Goal: Information Seeking & Learning: Learn about a topic

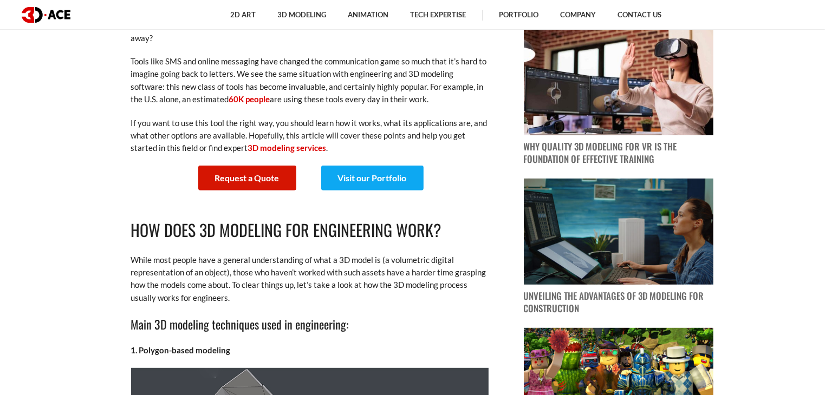
scroll to position [487, 0]
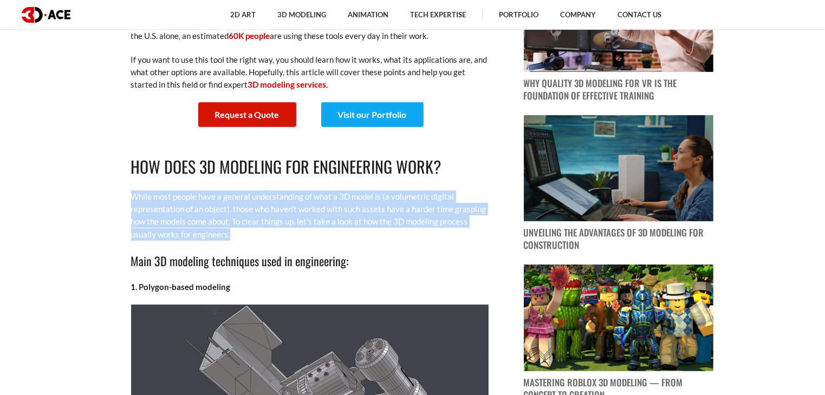
drag, startPoint x: 132, startPoint y: 190, endPoint x: 304, endPoint y: 239, distance: 178.6
copy p "While most people have a general understanding of what a 3D model is (a volumet…"
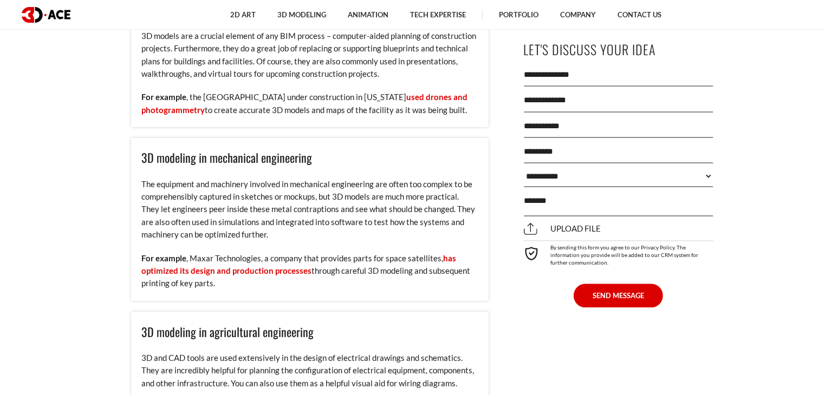
scroll to position [2383, 0]
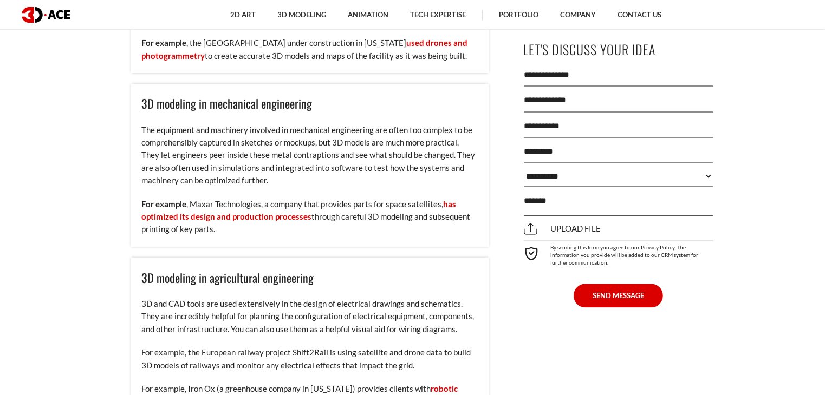
drag, startPoint x: 145, startPoint y: 111, endPoint x: 252, endPoint y: 242, distance: 169.7
click at [252, 242] on div "3D modeling in mechanical engineering The equipment and machinery involved in m…" at bounding box center [309, 164] width 357 height 163
copy div "D modeling in mechanical engineering The equipment and machinery involved in me…"
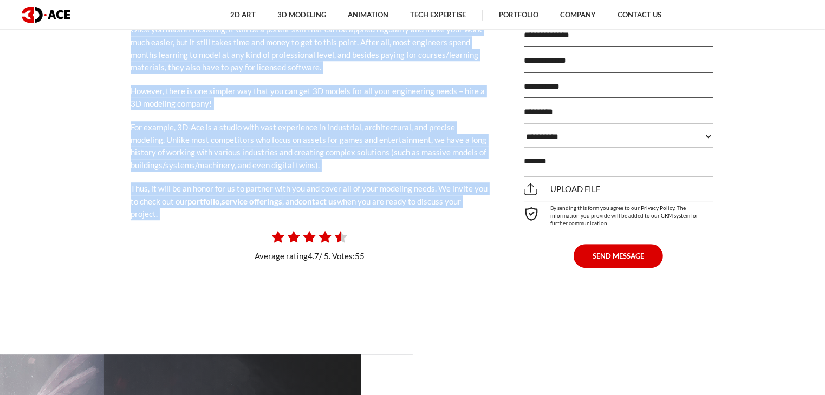
scroll to position [3141, 0]
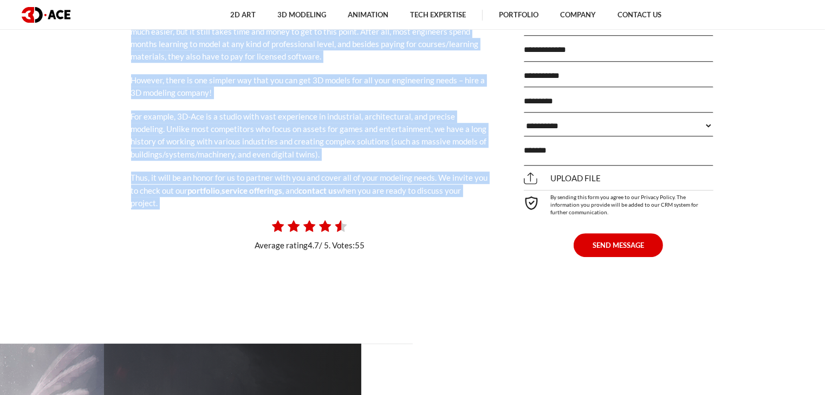
drag, startPoint x: 115, startPoint y: 132, endPoint x: 223, endPoint y: 229, distance: 145.0
copy div "Lore ips dolors ametcons, ad elit se d eiusmo tempo inci utl et dolorem aliquae…"
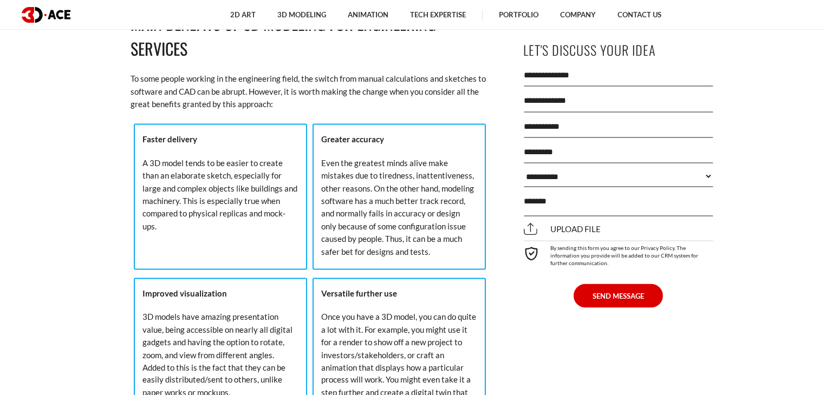
scroll to position [1679, 0]
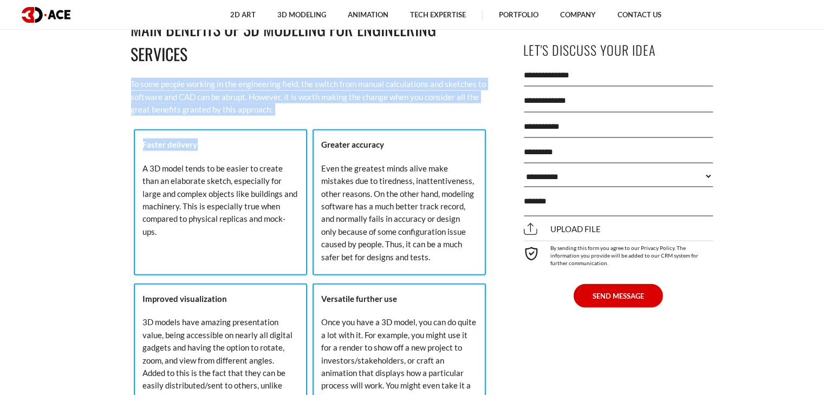
drag, startPoint x: 124, startPoint y: 79, endPoint x: 232, endPoint y: 111, distance: 113.1
click at [244, 131] on div "[DATE] Could you imagine having to send a letter each time you wanted to commun…" at bounding box center [309, 207] width 395 height 2930
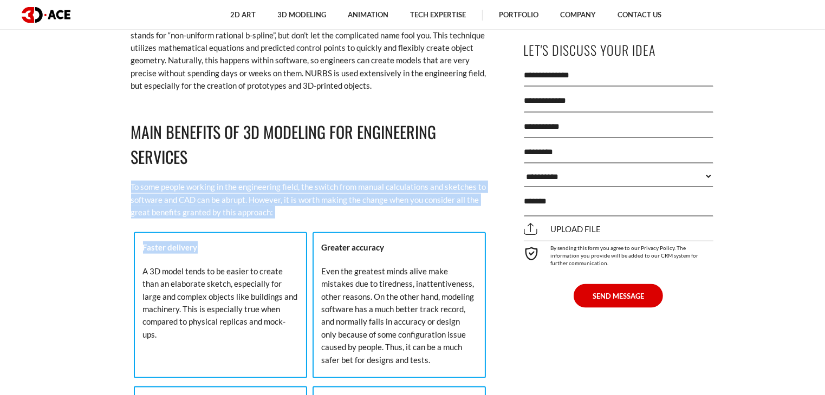
scroll to position [1571, 0]
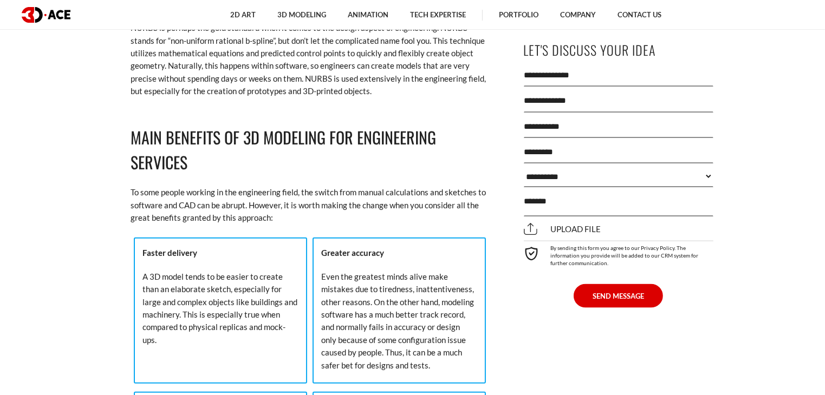
click at [217, 157] on h2 "Main benefits of 3D modeling for engineering services" at bounding box center [309, 150] width 357 height 51
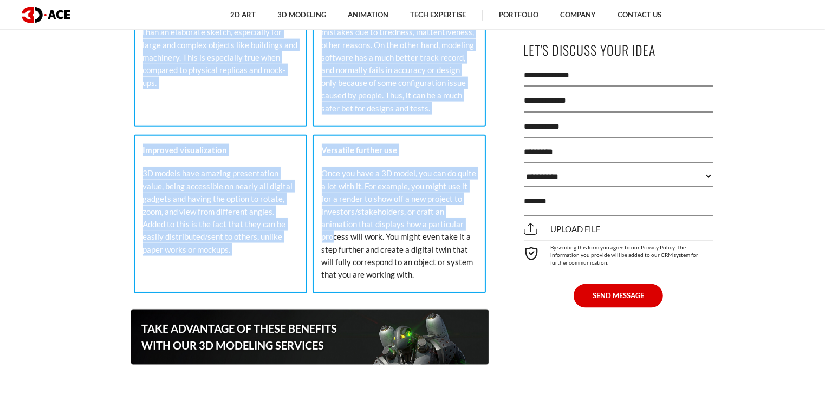
scroll to position [1896, 0]
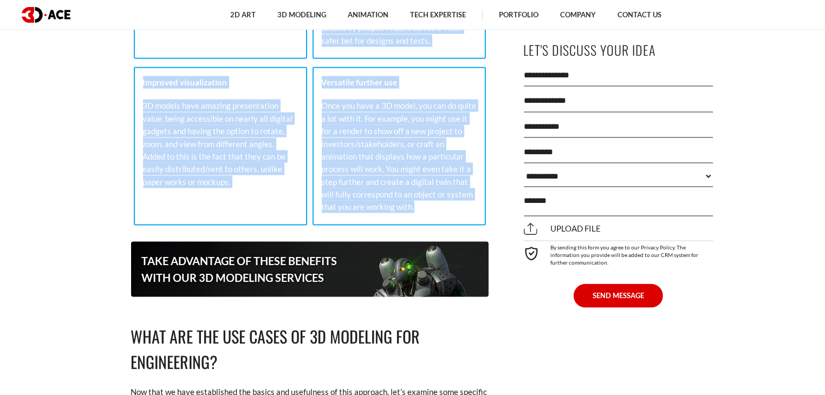
drag, startPoint x: 133, startPoint y: 131, endPoint x: 414, endPoint y: 210, distance: 291.9
click at [414, 210] on div "Could you imagine having to send a letter each time you wanted to communicate w…" at bounding box center [309, 1] width 357 height 2908
copy div "Main benefits of 3D modeling for engineering services To some people working in…"
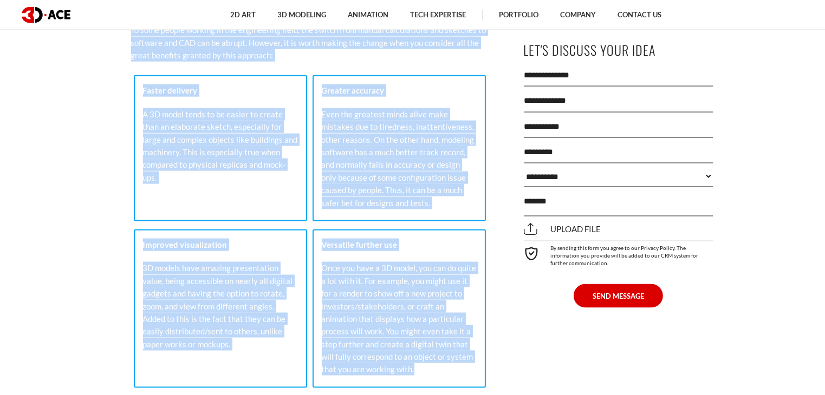
click at [99, 175] on section "[DATE] Could you imagine having to send a letter each time you wanted to commun…" at bounding box center [412, 190] width 825 height 3057
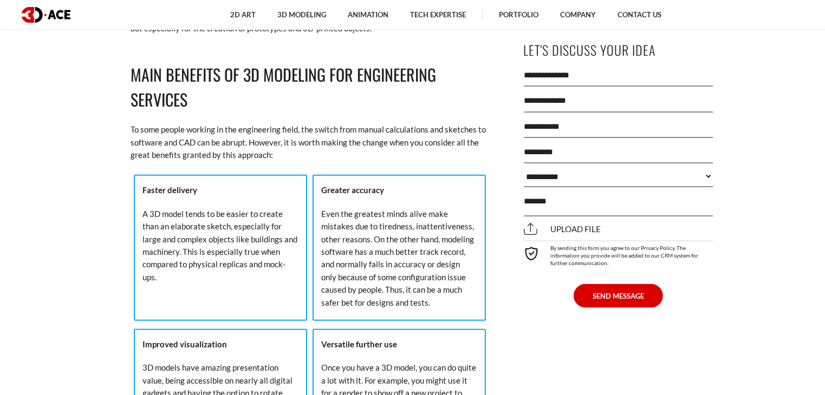
scroll to position [1571, 0]
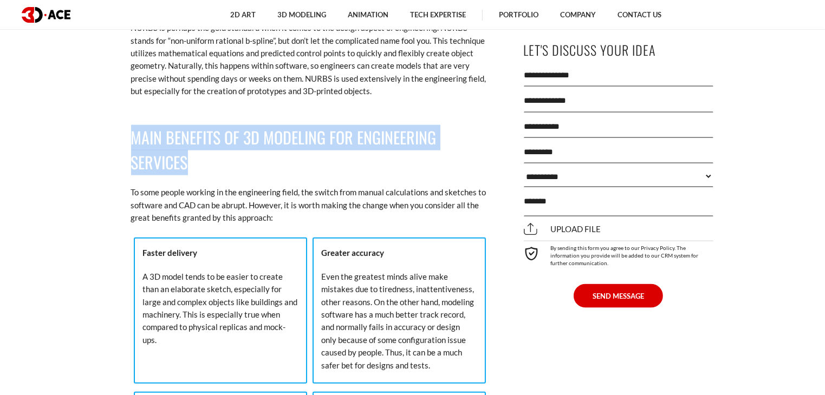
drag, startPoint x: 221, startPoint y: 162, endPoint x: 127, endPoint y: 142, distance: 95.8
click at [127, 142] on div "[DATE] Could you imagine having to send a letter each time you wanted to commun…" at bounding box center [309, 316] width 395 height 2930
copy h2 "Main benefits of 3D modeling for engineering services"
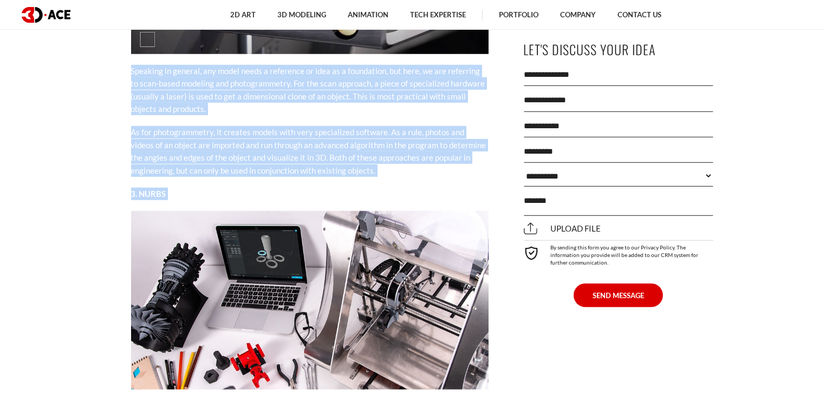
scroll to position [1462, 0]
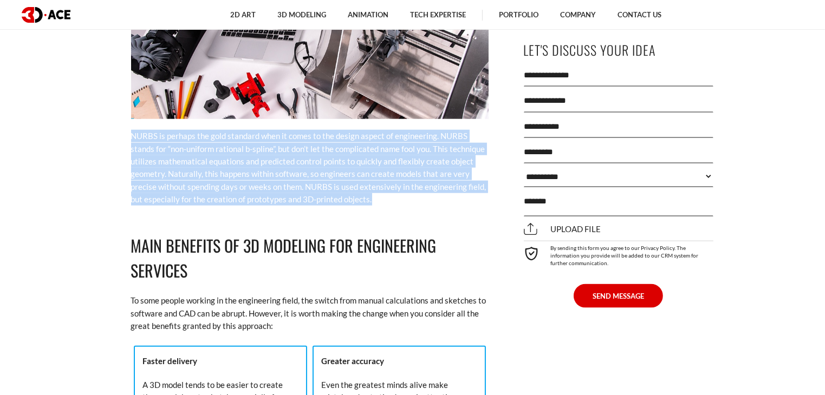
drag, startPoint x: 123, startPoint y: 101, endPoint x: 380, endPoint y: 196, distance: 273.2
copy div "Lor ipsu 3D sitametc adi elitseddoei temp? Incid utla etdolo magn a enimadm ven…"
